Goal: Transaction & Acquisition: Purchase product/service

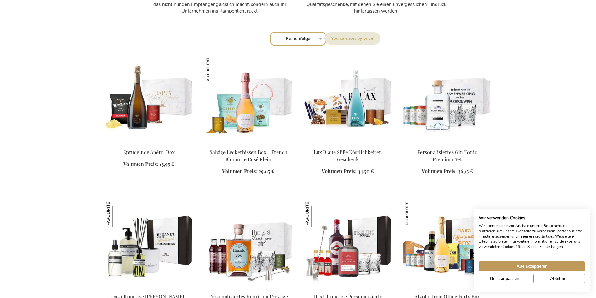
scroll to position [622, 0]
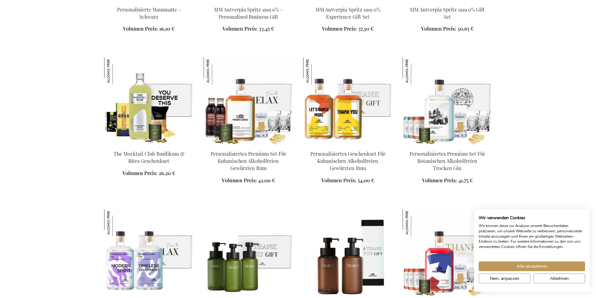
scroll to position [1045, 0]
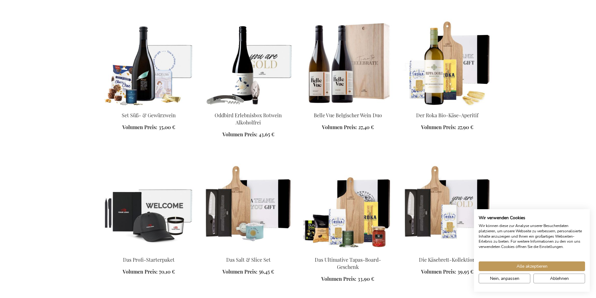
scroll to position [1190, 0]
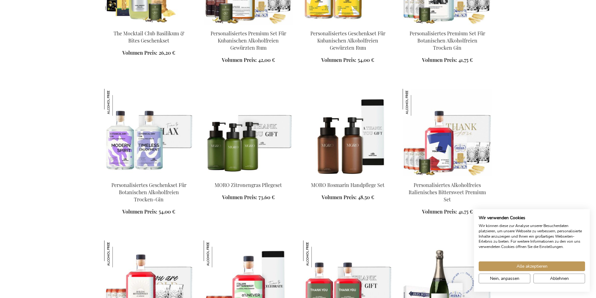
scroll to position [749, 0]
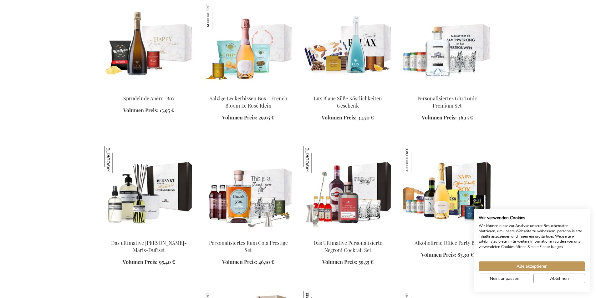
scroll to position [680, 0]
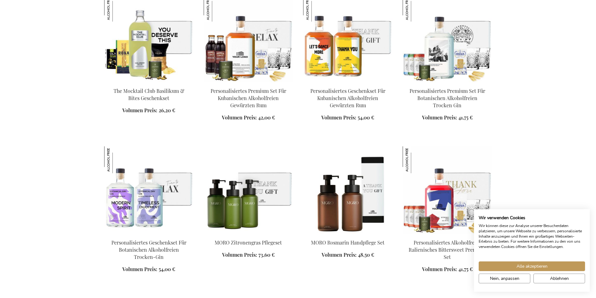
scroll to position [1111, 0]
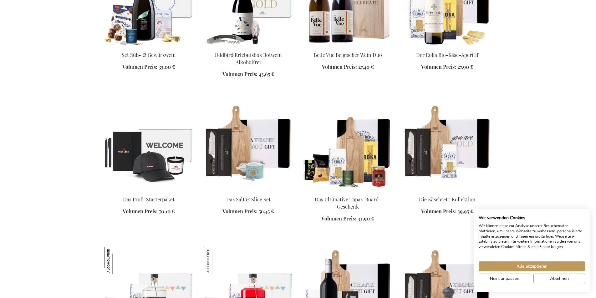
scroll to position [1558, 0]
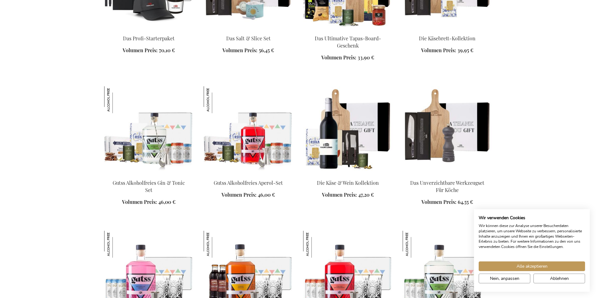
scroll to position [1684, 0]
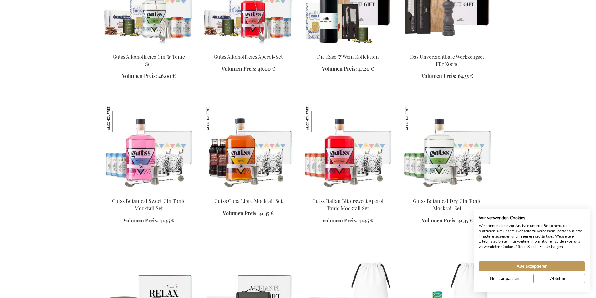
click at [149, 249] on img at bounding box center [148, 293] width 89 height 88
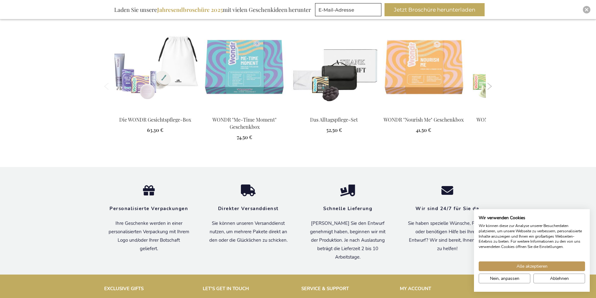
scroll to position [762, 0]
